Goal: Task Accomplishment & Management: Complete application form

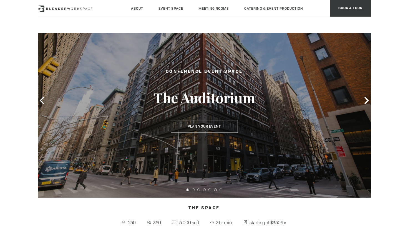
scroll to position [31, 0]
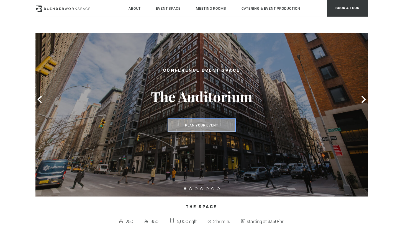
click at [205, 128] on button "Plan Your Event" at bounding box center [201, 125] width 67 height 13
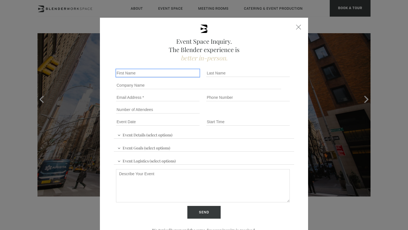
click at [132, 71] on input "First name *" at bounding box center [157, 73] width 83 height 8
type input "[PERSON_NAME]"
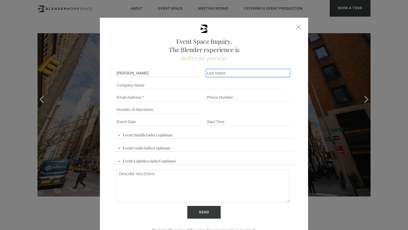
type input "[PERSON_NAME]"
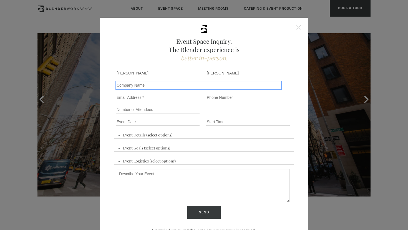
type input "Elite Hydra"
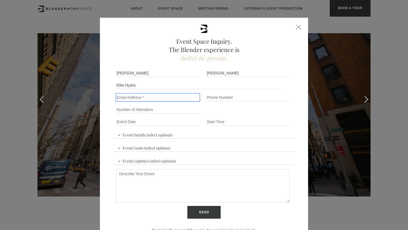
type input "[PERSON_NAME][EMAIL_ADDRESS][DOMAIN_NAME]"
type input "12145180889"
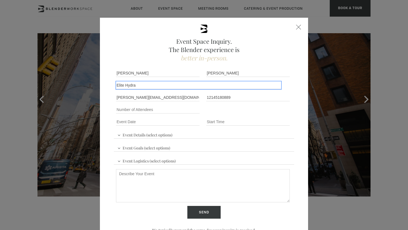
click at [159, 88] on input "Elite Hydra" at bounding box center [198, 86] width 165 height 8
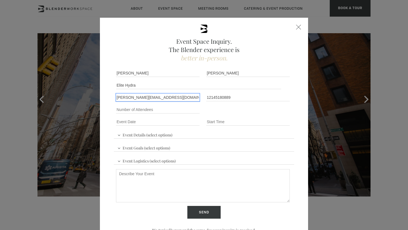
click at [159, 100] on input "[PERSON_NAME][EMAIL_ADDRESS][DOMAIN_NAME]" at bounding box center [157, 98] width 83 height 8
type input "[PERSON_NAME][EMAIL_ADDRESS][DOMAIN_NAME]"
click at [145, 110] on input "Number of Attendees" at bounding box center [157, 110] width 83 height 8
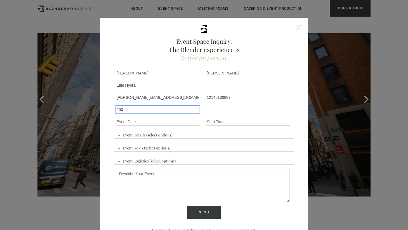
type input "200"
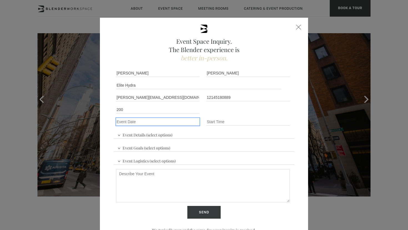
click at [146, 122] on input "Event Date *" at bounding box center [157, 122] width 83 height 8
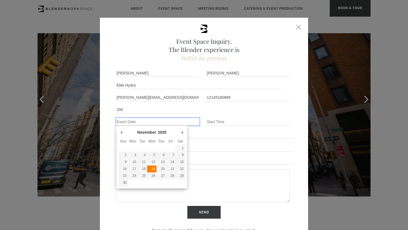
type div "[DATE]"
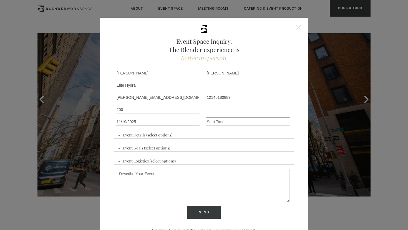
click at [222, 121] on input "Event Time" at bounding box center [247, 122] width 83 height 8
type input "10am-8pm"
click at [125, 136] on span "Event Details (select options)" at bounding box center [145, 134] width 58 height 8
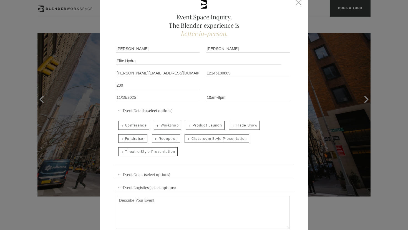
scroll to position [53, 0]
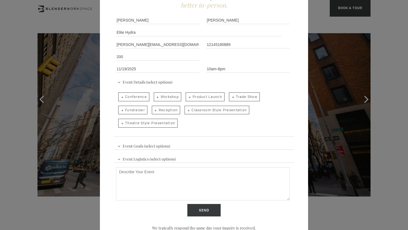
click at [122, 125] on span "Theatre Style Presentation" at bounding box center [147, 123] width 59 height 9
click at [120, 125] on input "Theatre Style Presentation" at bounding box center [118, 121] width 4 height 8
checkbox input "true"
click at [131, 147] on span "Event Goals (select options)" at bounding box center [143, 145] width 55 height 8
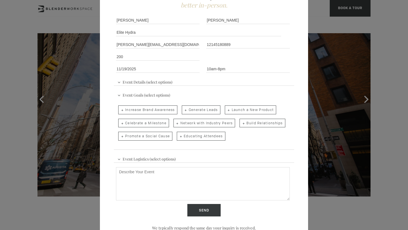
click at [148, 138] on span "Promote a Social Cause" at bounding box center [145, 136] width 54 height 9
click at [120, 138] on input "Promote a Social Cause" at bounding box center [118, 134] width 4 height 8
checkbox input "true"
click at [182, 133] on span "Educating Attendees" at bounding box center [201, 136] width 48 height 9
click at [178, 133] on input "Educating Attendees" at bounding box center [176, 134] width 4 height 8
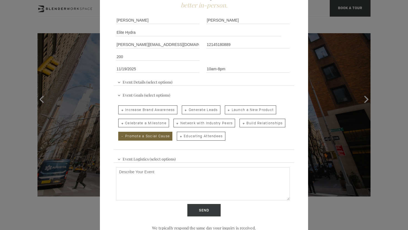
checkbox input "true"
click at [204, 125] on span "Network with Industry Peers" at bounding box center [204, 123] width 62 height 9
click at [175, 125] on input "Network with Industry Peers" at bounding box center [173, 121] width 4 height 8
checkbox input "true"
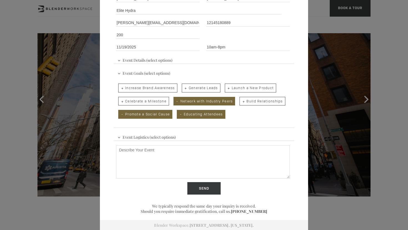
scroll to position [75, 0]
click at [129, 137] on span "Event Logistics (select options)" at bounding box center [146, 136] width 61 height 8
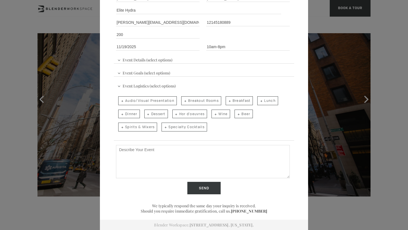
click at [151, 103] on span "Audio/Visual Presentation" at bounding box center [147, 101] width 59 height 9
click at [120, 102] on input "Audio/Visual Presentation" at bounding box center [118, 98] width 4 height 8
checkbox input "true"
click at [155, 152] on textarea "Describe Your Event" at bounding box center [203, 161] width 174 height 33
paste textarea "The Auditorium at [GEOGRAPHIC_DATA]"
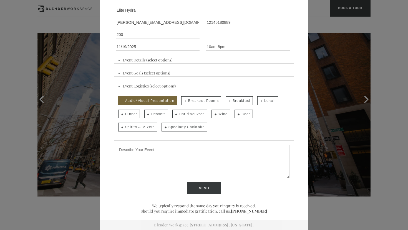
type textarea "The Auditorium at [GEOGRAPHIC_DATA]"
paste textarea "looking for a 200 person event space to host a non-profit’s, [PERSON_NAME], all…"
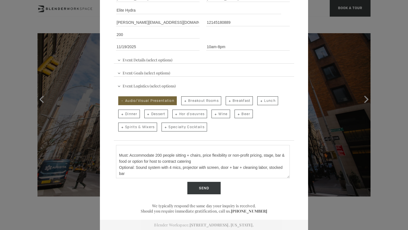
scroll to position [34, 0]
click at [225, 153] on textarea "looking for a 200 person event space to host a non-profit’s, [PERSON_NAME], all…" at bounding box center [203, 161] width 174 height 33
click at [259, 152] on textarea "looking for a 200 person event space to host a non-profit’s, [PERSON_NAME], all…" at bounding box center [203, 161] width 174 height 33
click at [226, 172] on textarea "looking for a 200 person event space to host a non-profit’s, [PERSON_NAME], all…" at bounding box center [203, 161] width 174 height 33
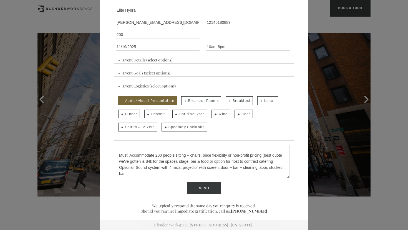
type textarea "looking for a 200 person event space to host a non-profit’s, [PERSON_NAME], all…"
click at [207, 22] on input "12145180889" at bounding box center [247, 23] width 83 height 8
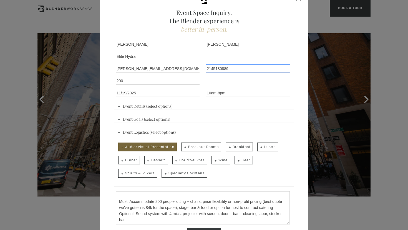
scroll to position [24, 0]
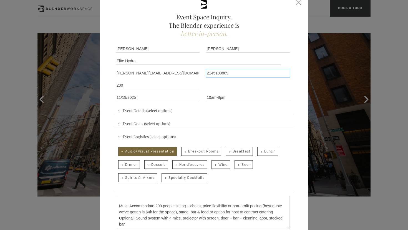
type input "2145180889"
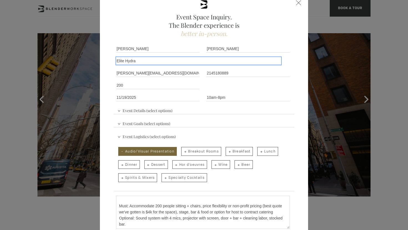
click at [156, 59] on input "Elite Hydra" at bounding box center [198, 61] width 165 height 8
type input "Onde"
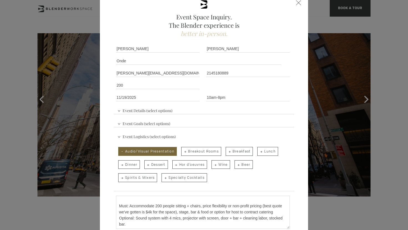
click at [105, 79] on div "Event Space Inquiry. The Blender experience is better in-person. Event Details …" at bounding box center [204, 137] width 208 height 288
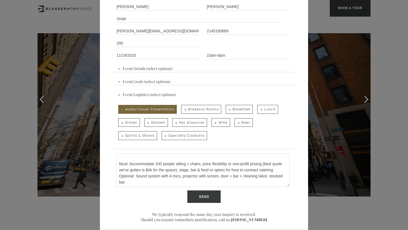
scroll to position [67, 0]
click at [139, 178] on textarea "looking for a 200 person event space to host a non-profit’s, [PERSON_NAME], all…" at bounding box center [203, 169] width 174 height 33
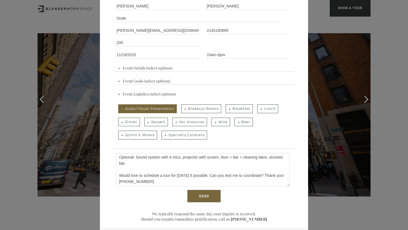
type textarea "looking for a 200 person event space to host a non-profit’s, [PERSON_NAME], all…"
click at [211, 196] on input "Send" at bounding box center [203, 196] width 33 height 13
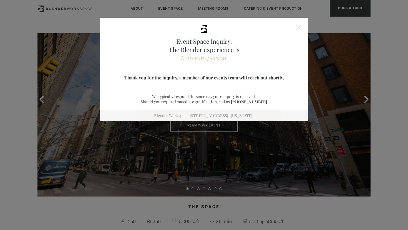
scroll to position [0, 0]
